Goal: Task Accomplishment & Management: Complete application form

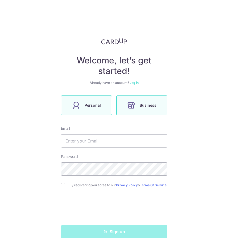
click at [96, 109] on label "Personal" at bounding box center [86, 106] width 51 height 20
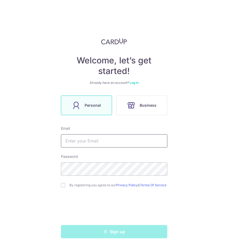
click at [90, 143] on input "text" at bounding box center [114, 140] width 106 height 13
type input "[EMAIL_ADDRESS][DOMAIN_NAME]"
click at [64, 185] on input "checkbox" at bounding box center [63, 185] width 4 height 4
checkbox input "true"
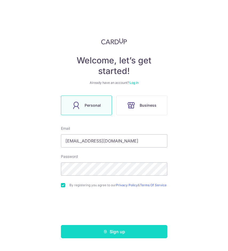
click at [95, 236] on button "Sign up" at bounding box center [114, 231] width 106 height 13
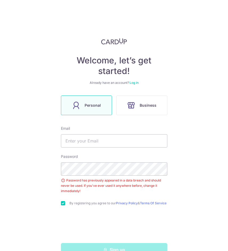
scroll to position [16, 0]
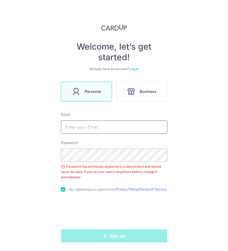
click at [86, 123] on input "text" at bounding box center [114, 127] width 106 height 13
type input "[EMAIL_ADDRESS][DOMAIN_NAME]"
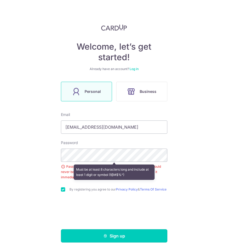
click at [88, 237] on button "Sign up" at bounding box center [114, 235] width 106 height 13
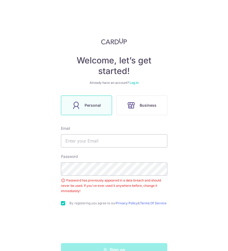
scroll to position [16, 0]
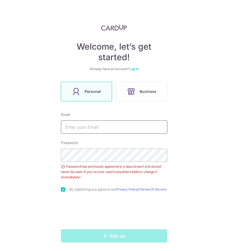
click at [82, 126] on input "text" at bounding box center [114, 127] width 106 height 13
type input "[EMAIL_ADDRESS][DOMAIN_NAME]"
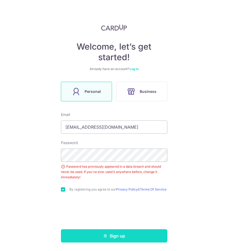
click at [82, 238] on button "Sign up" at bounding box center [114, 235] width 106 height 13
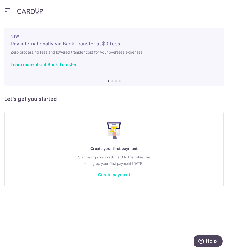
click at [125, 175] on link "Create payment" at bounding box center [114, 174] width 32 height 5
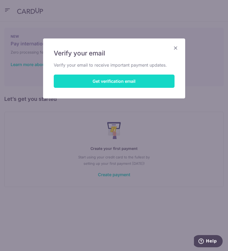
click at [121, 84] on button "Get verification email" at bounding box center [114, 81] width 121 height 13
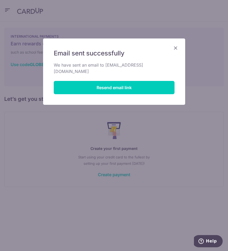
click at [176, 46] on icon "Close" at bounding box center [175, 48] width 6 height 7
